Goal: Task Accomplishment & Management: Use online tool/utility

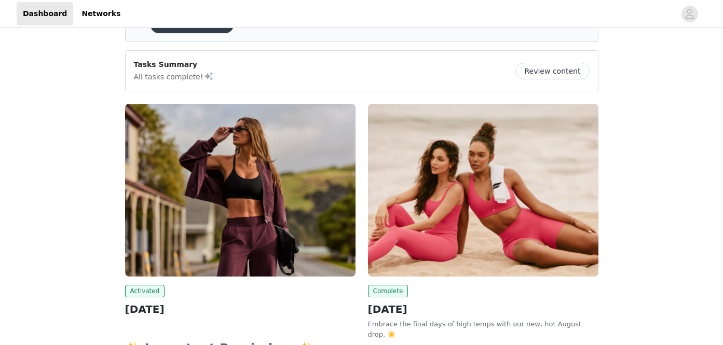
scroll to position [220, 0]
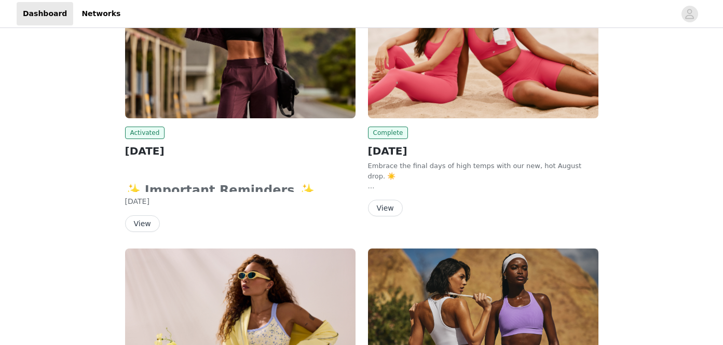
click at [178, 81] on img at bounding box center [240, 32] width 230 height 173
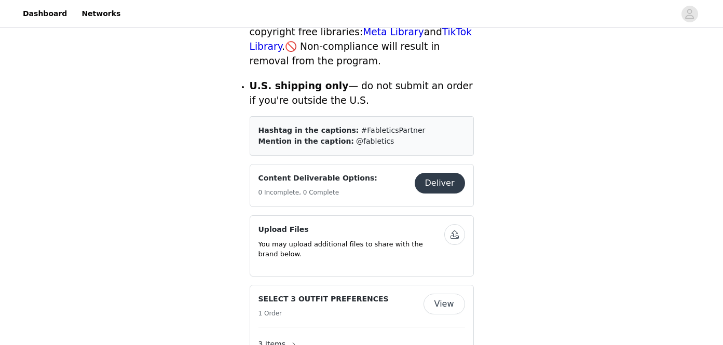
scroll to position [470, 0]
click at [457, 223] on button "button" at bounding box center [454, 233] width 21 height 21
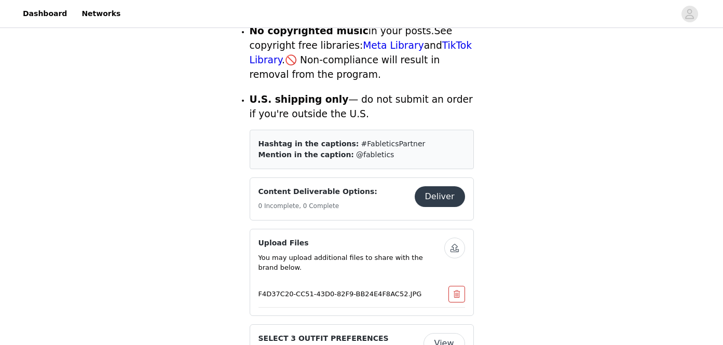
scroll to position [455, 0]
click at [459, 238] on button "button" at bounding box center [454, 248] width 21 height 21
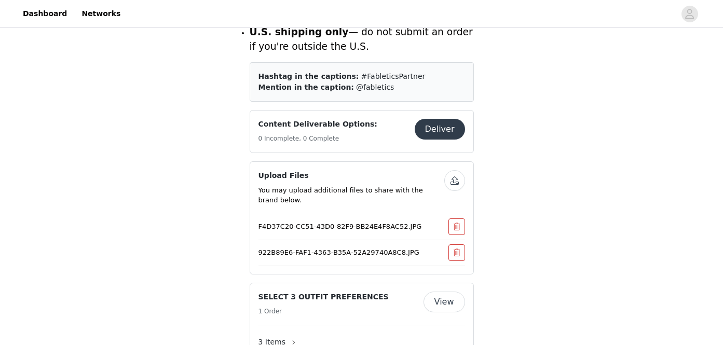
scroll to position [555, 0]
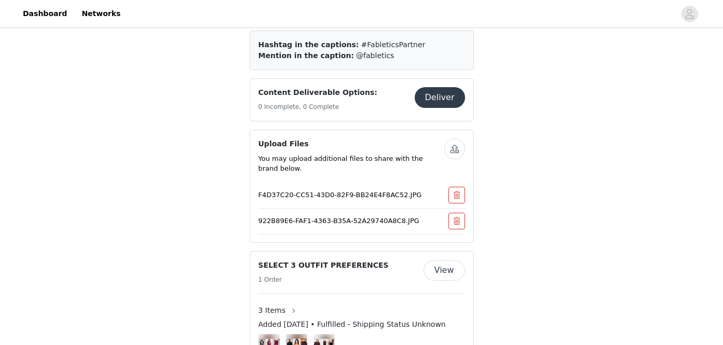
click at [454, 139] on button "button" at bounding box center [454, 149] width 21 height 21
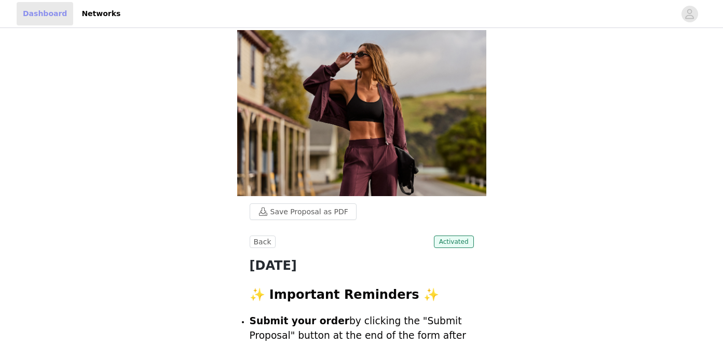
click at [38, 17] on link "Dashboard" at bounding box center [45, 13] width 57 height 23
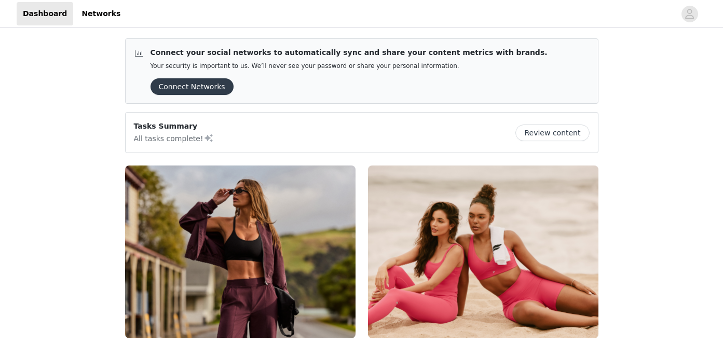
scroll to position [240, 0]
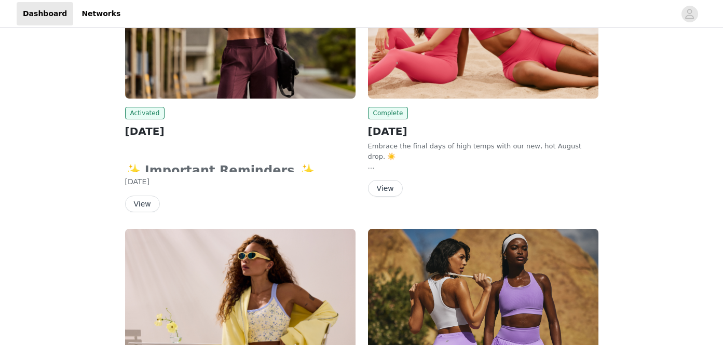
click at [204, 81] on img at bounding box center [240, 12] width 230 height 173
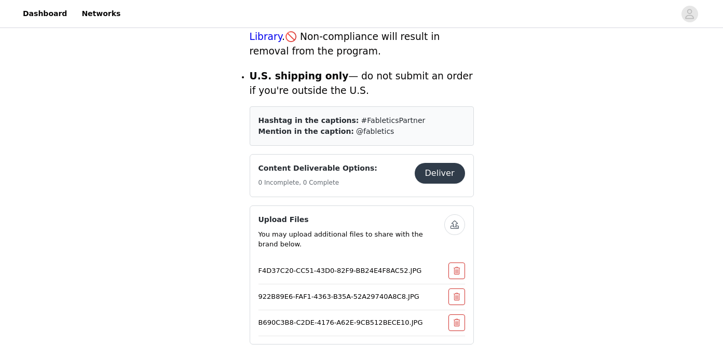
scroll to position [482, 0]
